Goal: Navigation & Orientation: Find specific page/section

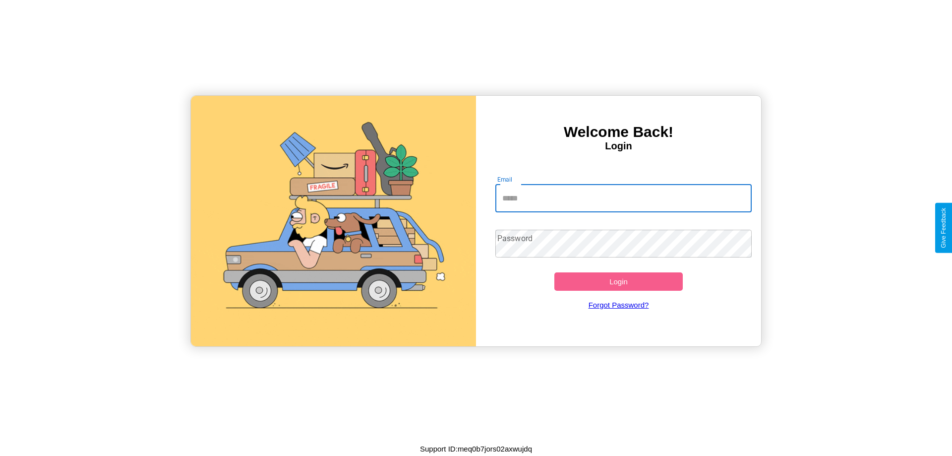
click at [623, 198] on input "Email" at bounding box center [623, 199] width 257 height 28
type input "**********"
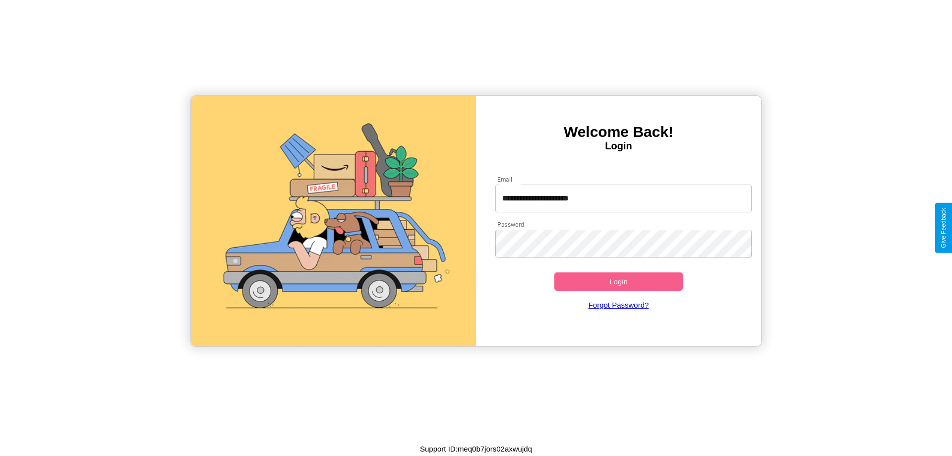
click at [618, 281] on button "Login" at bounding box center [619, 281] width 128 height 18
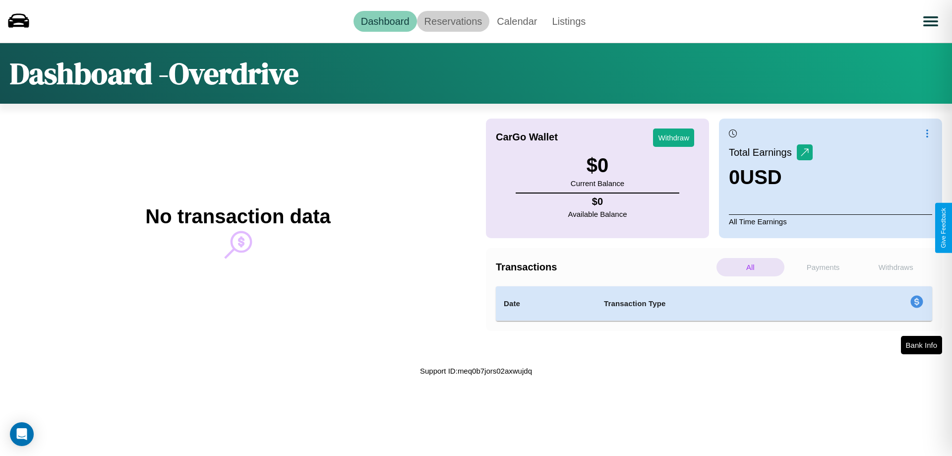
click at [453, 21] on link "Reservations" at bounding box center [453, 21] width 73 height 21
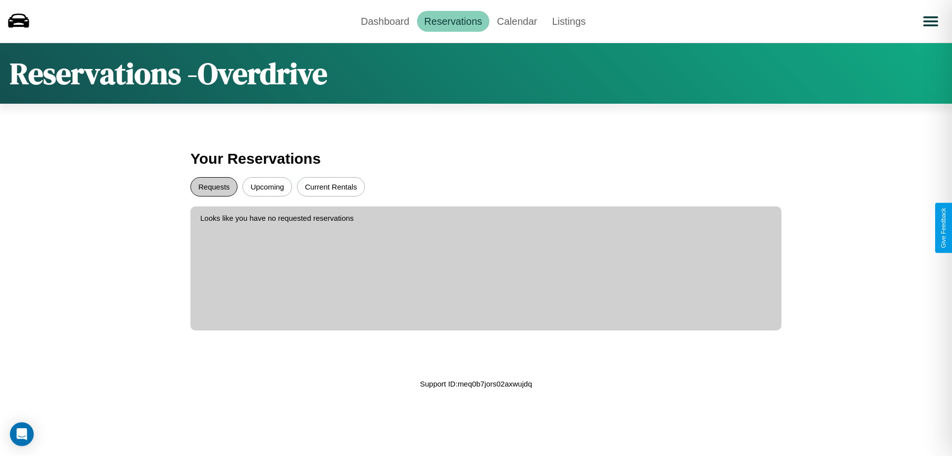
click at [214, 186] on button "Requests" at bounding box center [213, 186] width 47 height 19
click at [331, 186] on button "Current Rentals" at bounding box center [331, 186] width 68 height 19
click at [385, 21] on link "Dashboard" at bounding box center [385, 21] width 63 height 21
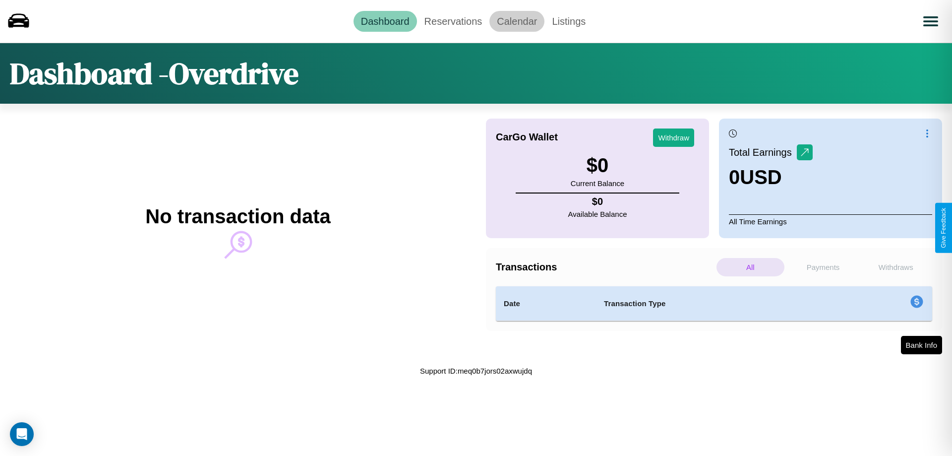
click at [517, 21] on link "Calendar" at bounding box center [517, 21] width 55 height 21
